Goal: Task Accomplishment & Management: Use online tool/utility

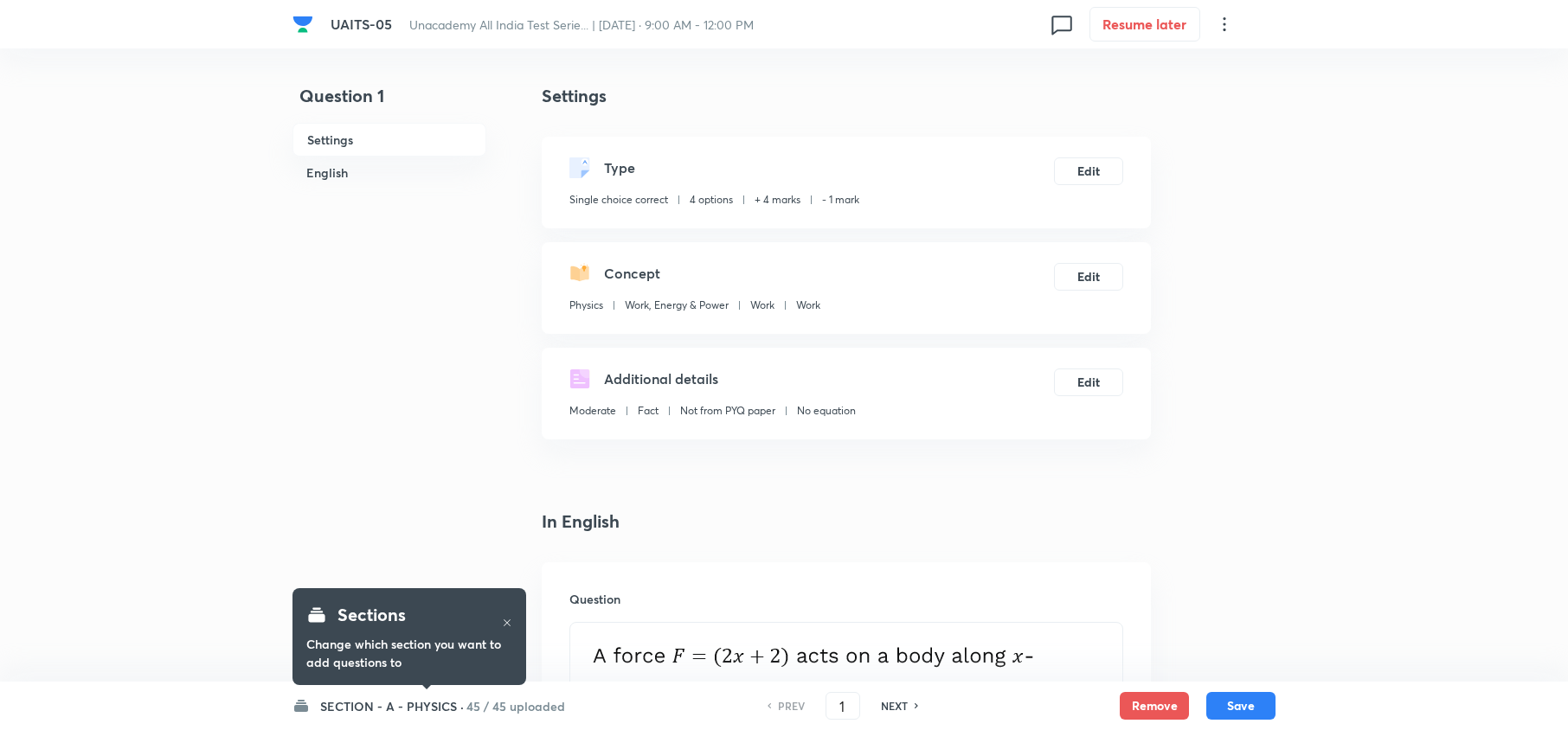
checkbox input "true"
click at [428, 704] on h6 "SECTION - A - PHYSICS ·" at bounding box center [392, 706] width 143 height 18
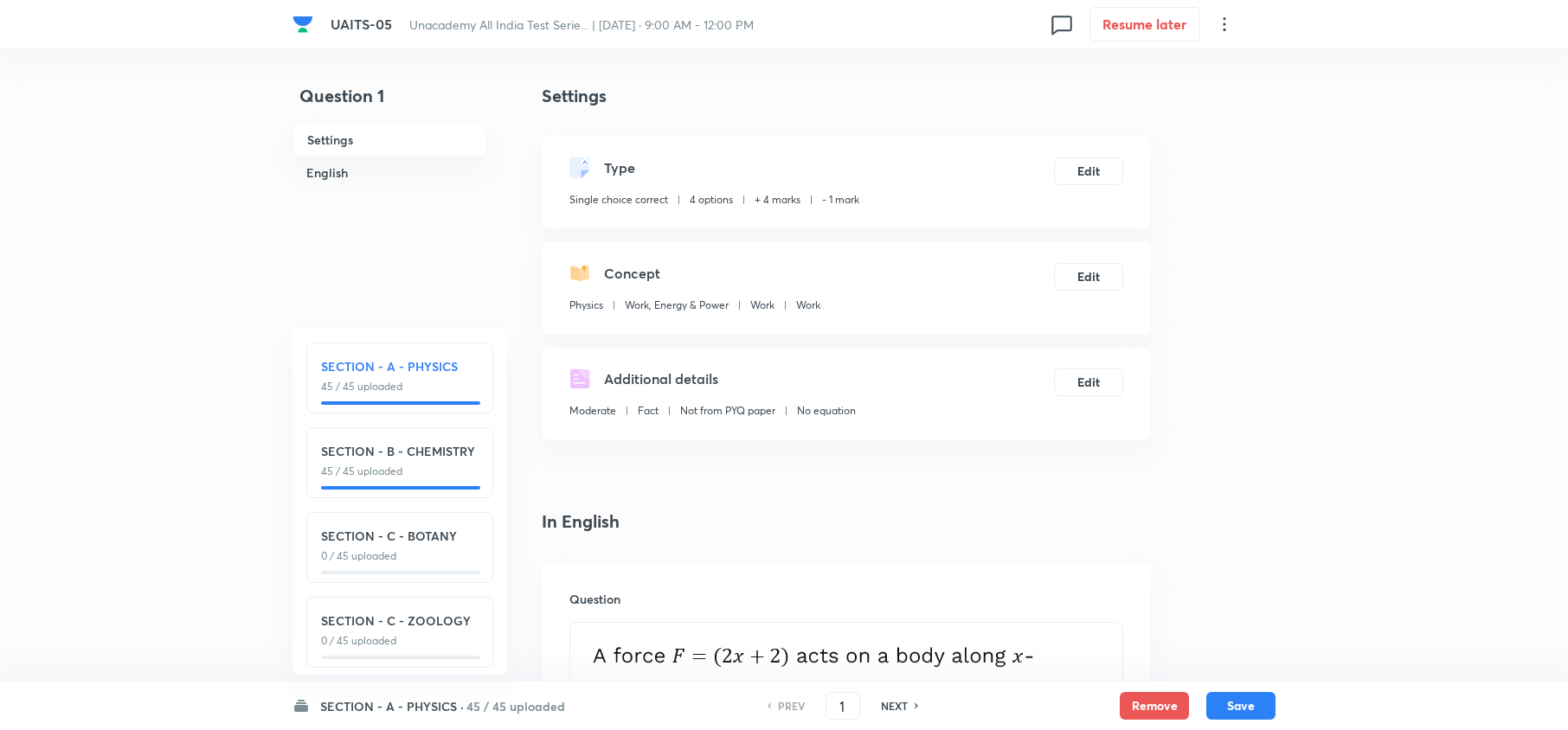
scroll to position [25, 0]
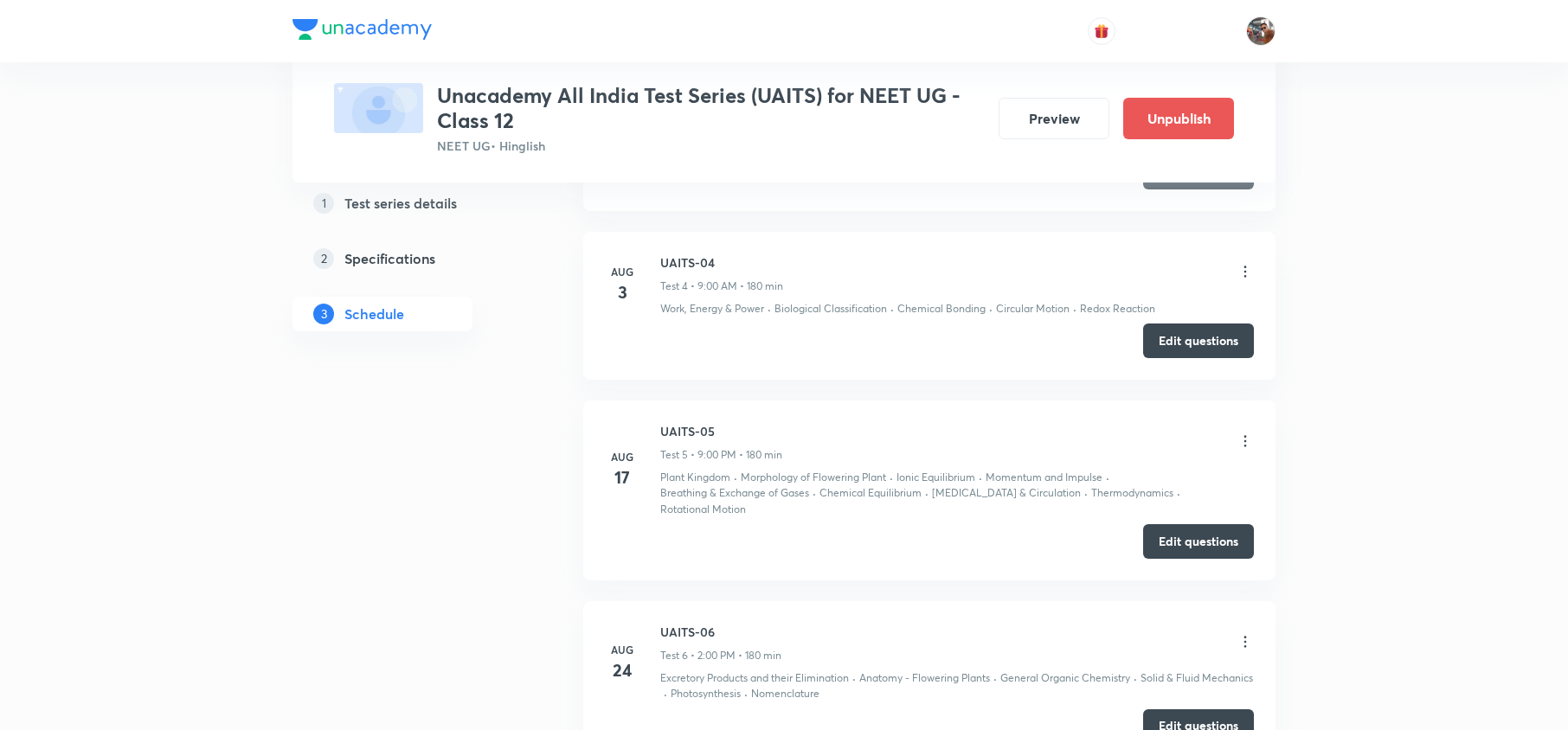
scroll to position [2167, 0]
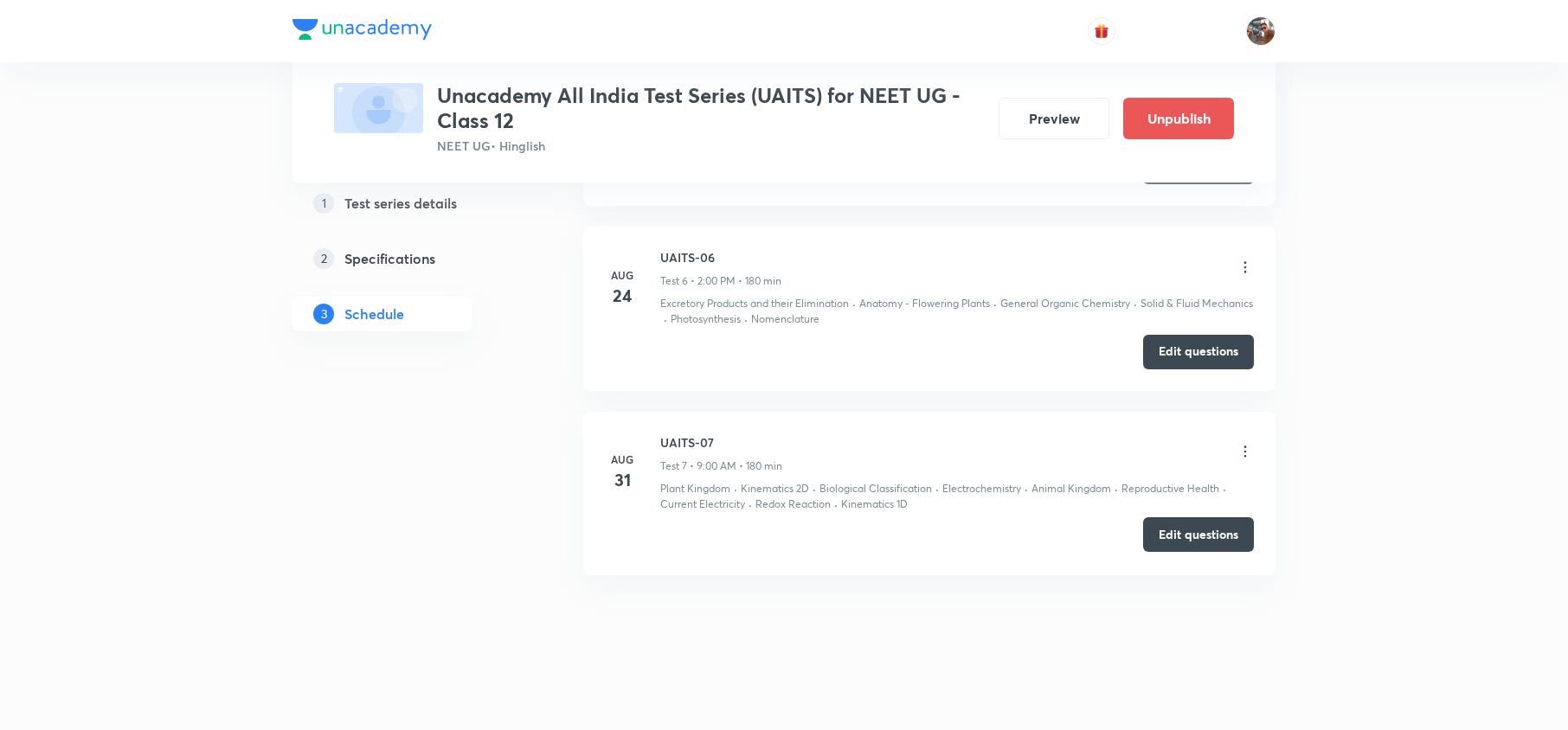
click at [1169, 528] on button "Edit questions" at bounding box center [1198, 534] width 111 height 34
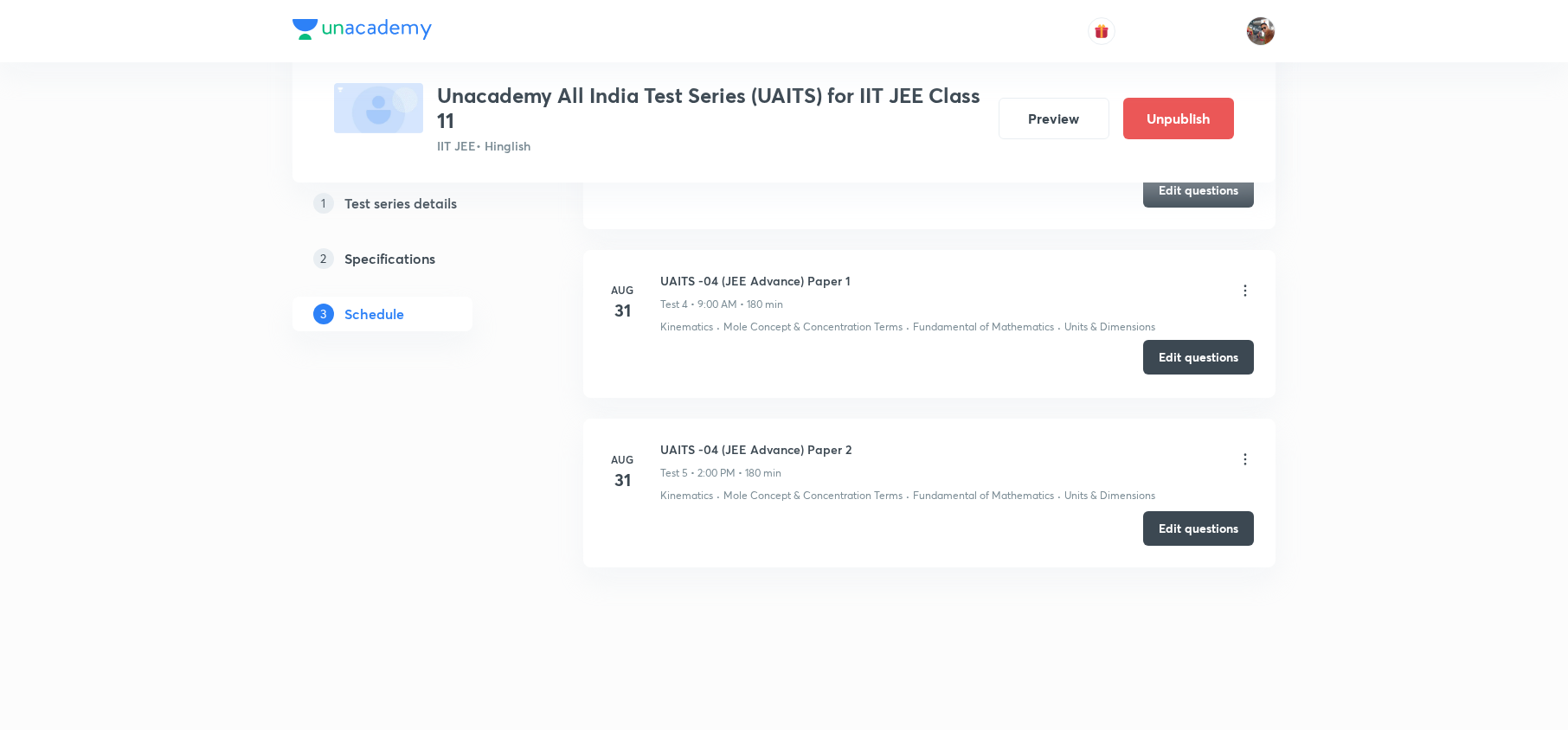
click at [1205, 368] on button "Edit questions" at bounding box center [1198, 356] width 111 height 34
click at [1192, 531] on button "Edit questions" at bounding box center [1198, 526] width 111 height 34
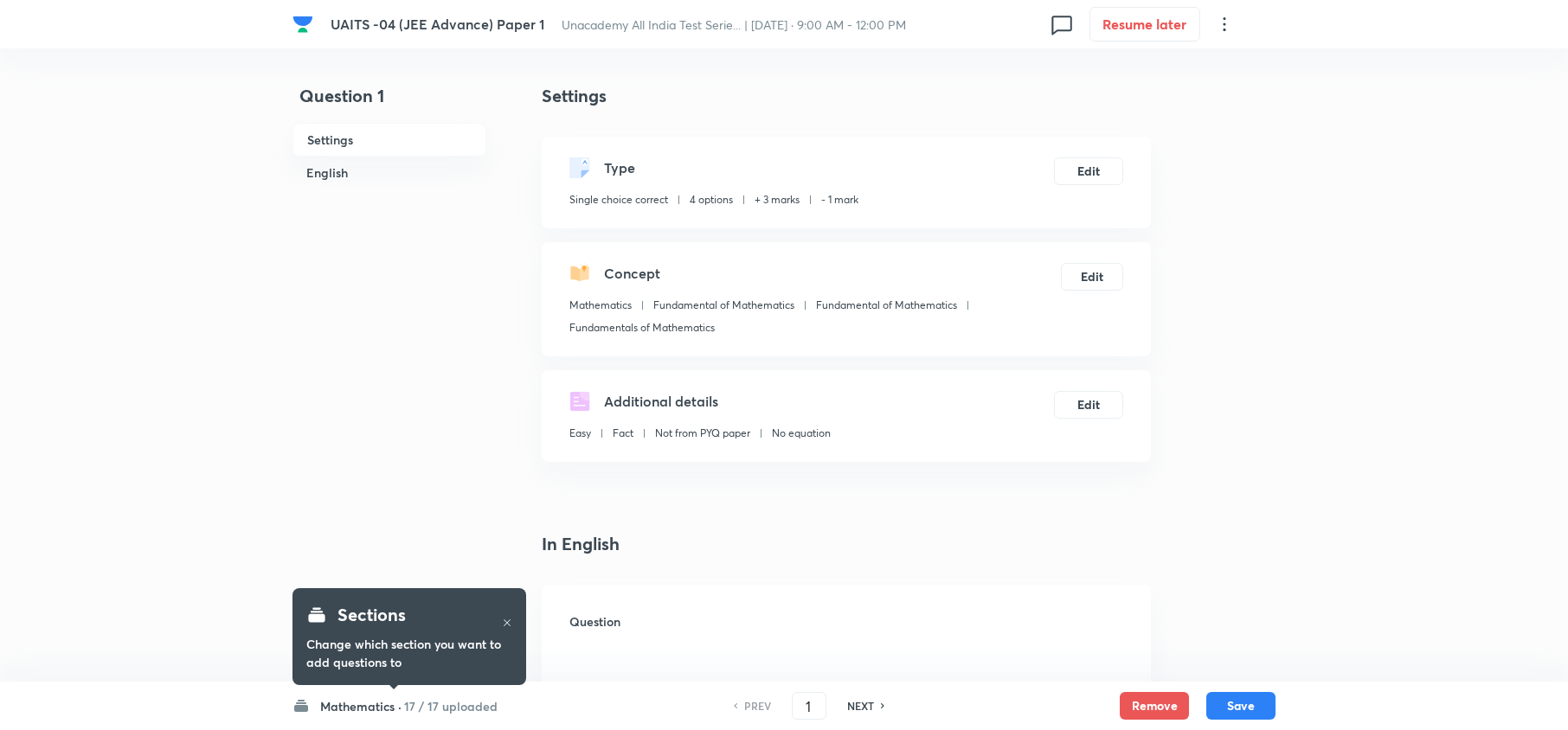
checkbox input "true"
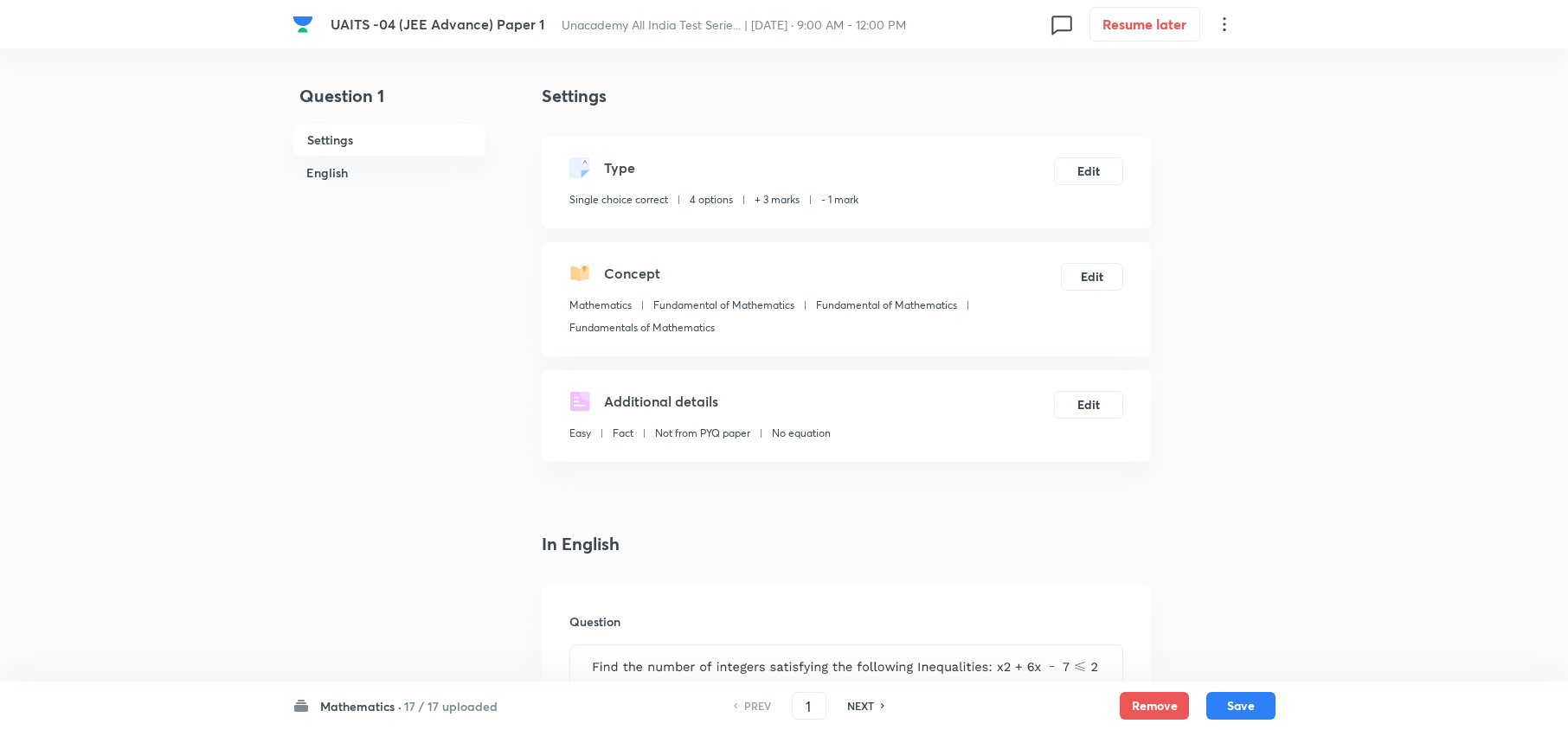
click at [415, 706] on h6 "17 / 17 uploaded" at bounding box center [451, 706] width 93 height 18
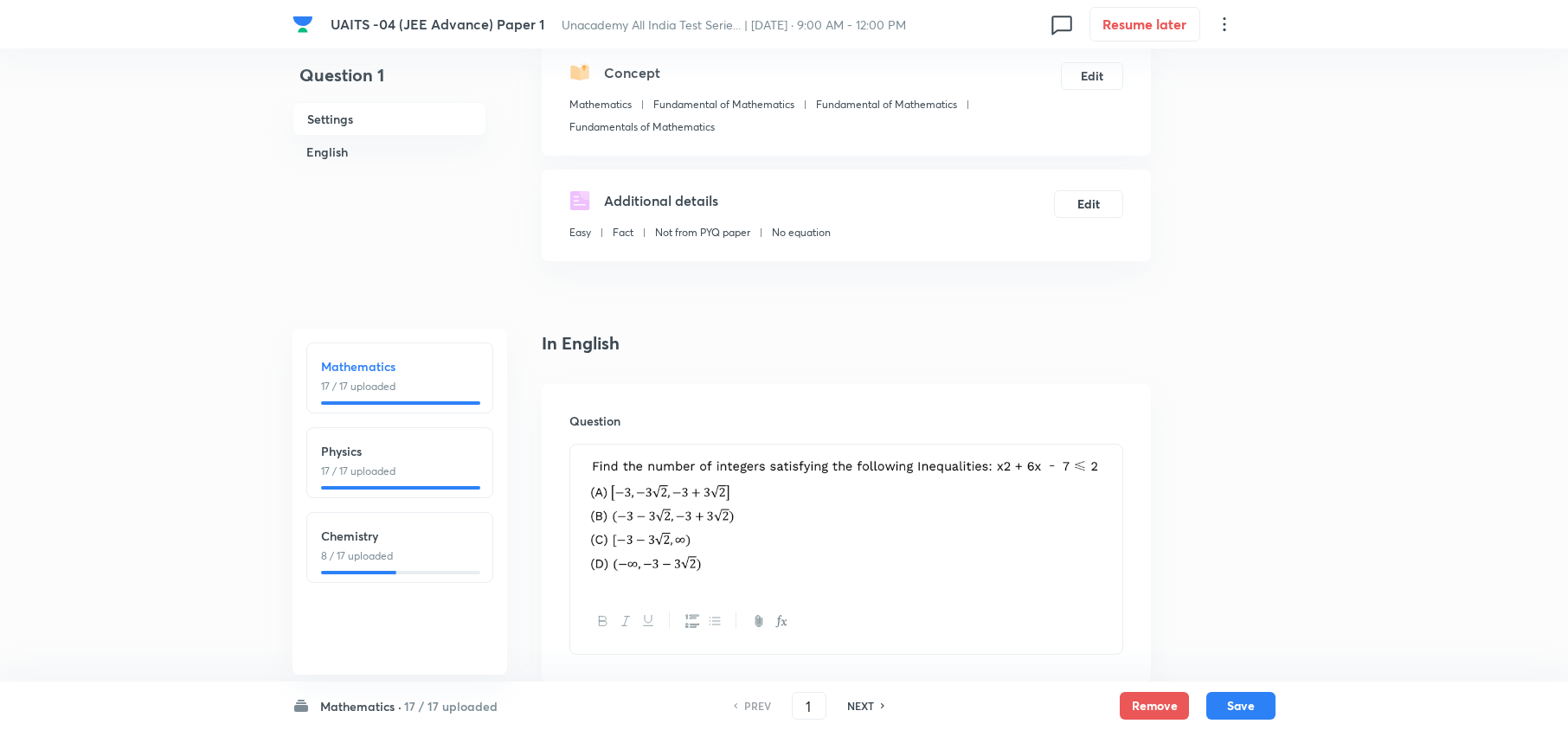
scroll to position [201, 0]
click at [417, 700] on h6 "17 / 17 uploaded" at bounding box center [451, 706] width 93 height 18
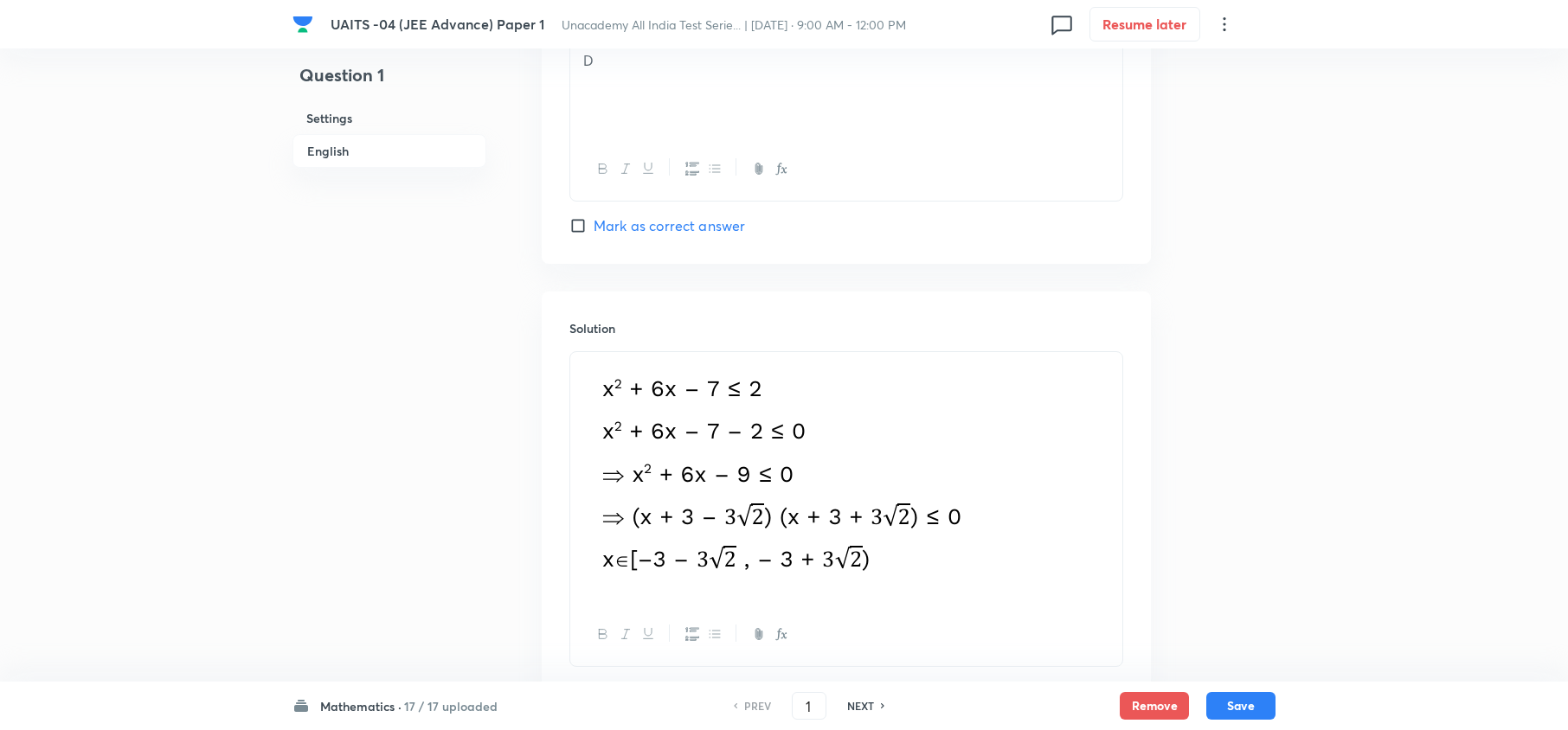
scroll to position [1842, 0]
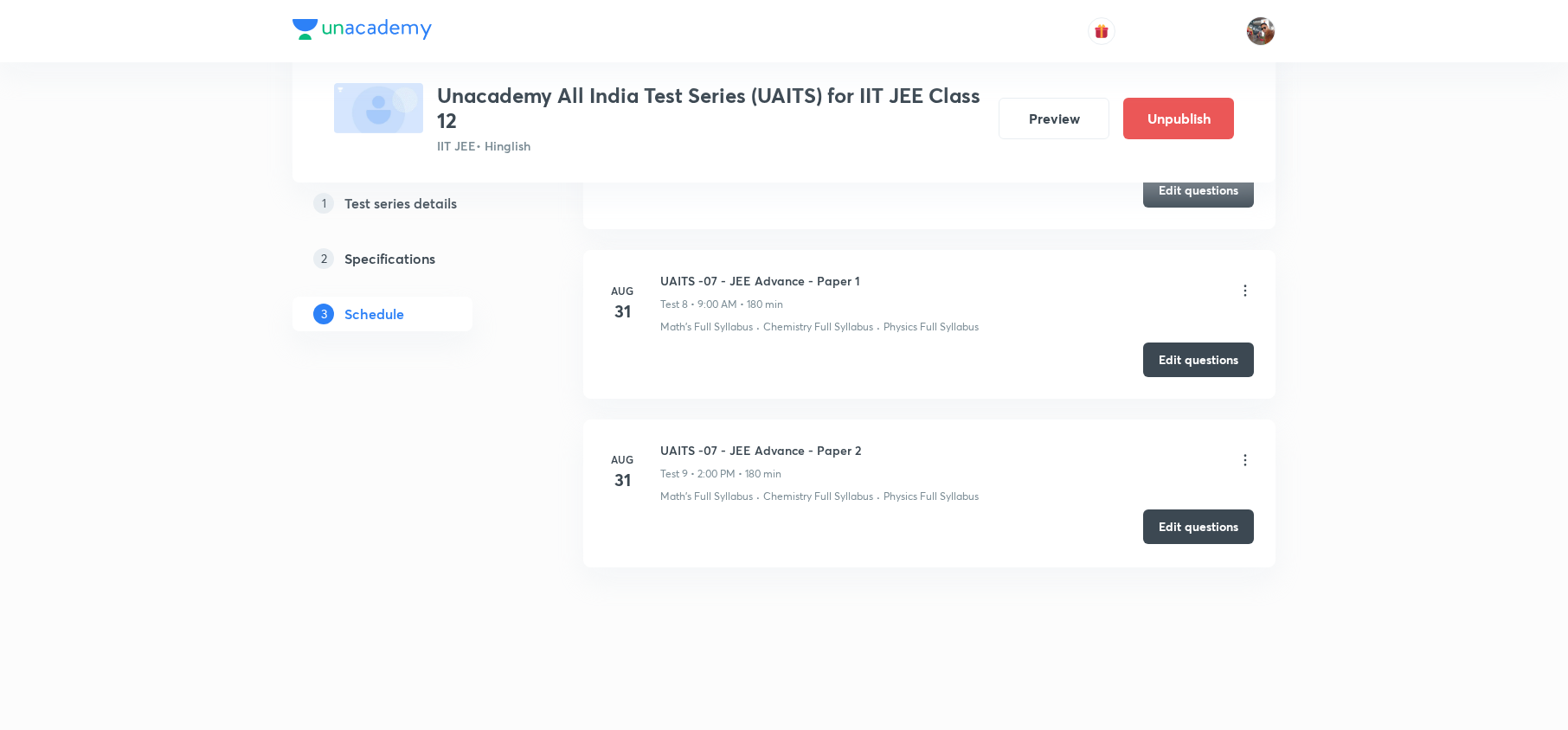
click at [1173, 524] on button "Edit questions" at bounding box center [1198, 526] width 111 height 34
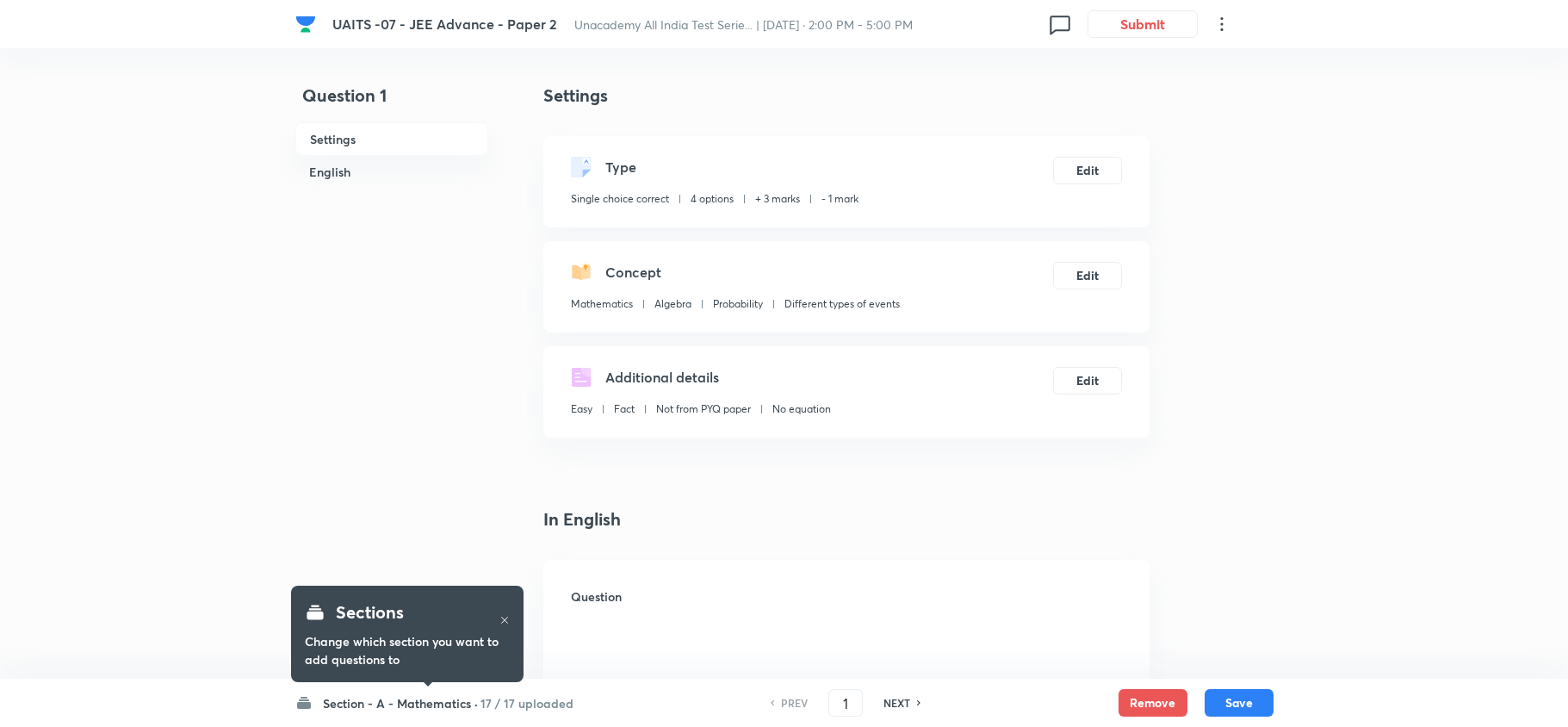
checkbox input "true"
